Goal: Find specific page/section: Find specific page/section

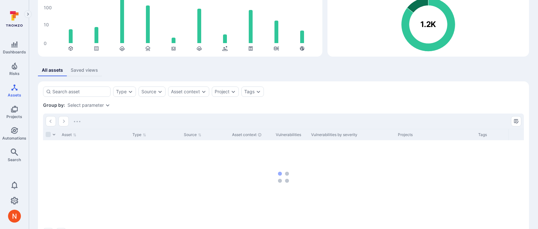
scroll to position [83, 0]
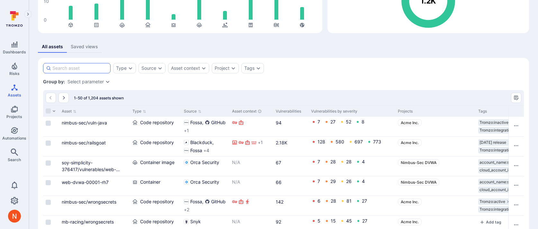
click at [92, 68] on input at bounding box center [79, 68] width 55 height 6
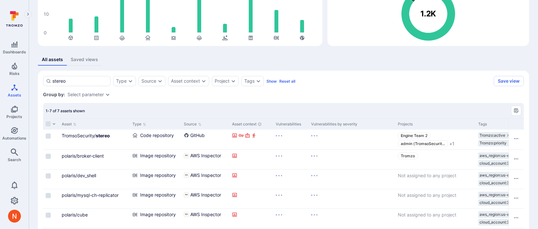
scroll to position [83, 0]
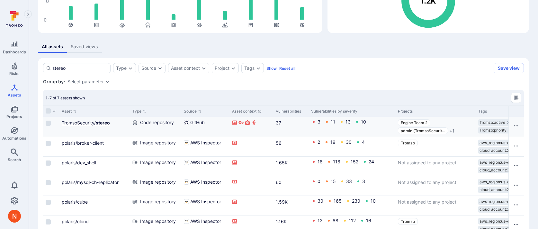
type input "stereo"
click at [91, 121] on link "TromsoSecurity/ stereo" at bounding box center [86, 122] width 48 height 5
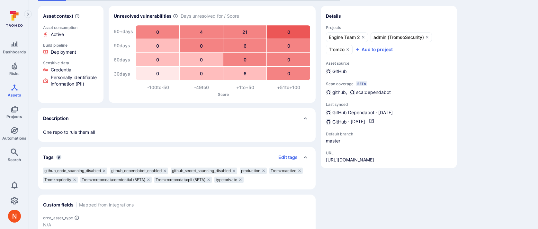
scroll to position [66, 0]
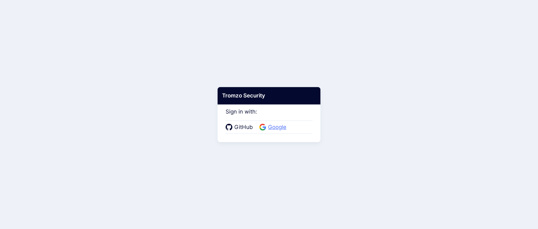
click at [279, 125] on span "Google" at bounding box center [277, 127] width 22 height 8
